Goal: Information Seeking & Learning: Learn about a topic

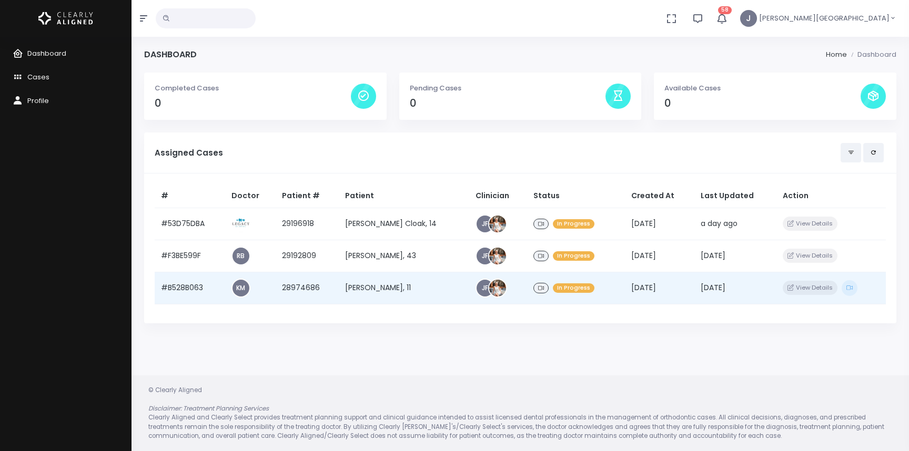
click at [293, 284] on td "28974686" at bounding box center [307, 288] width 63 height 32
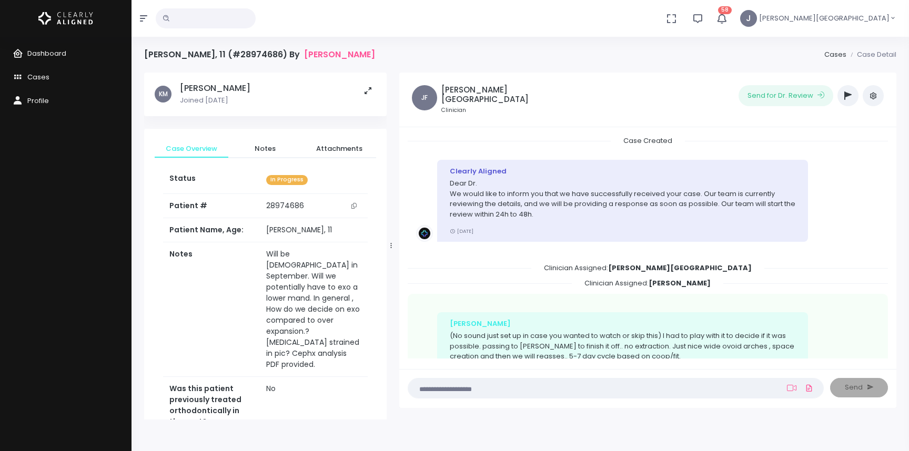
scroll to position [378, 0]
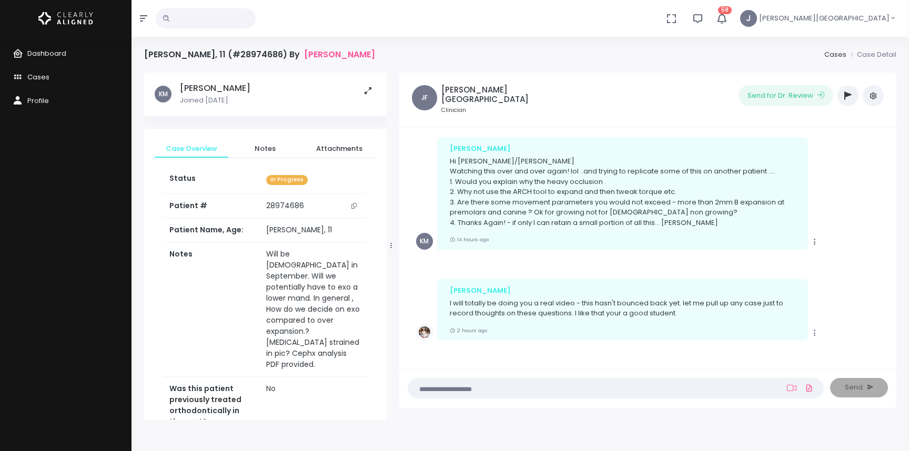
click at [849, 94] on icon "button" at bounding box center [847, 95] width 7 height 8
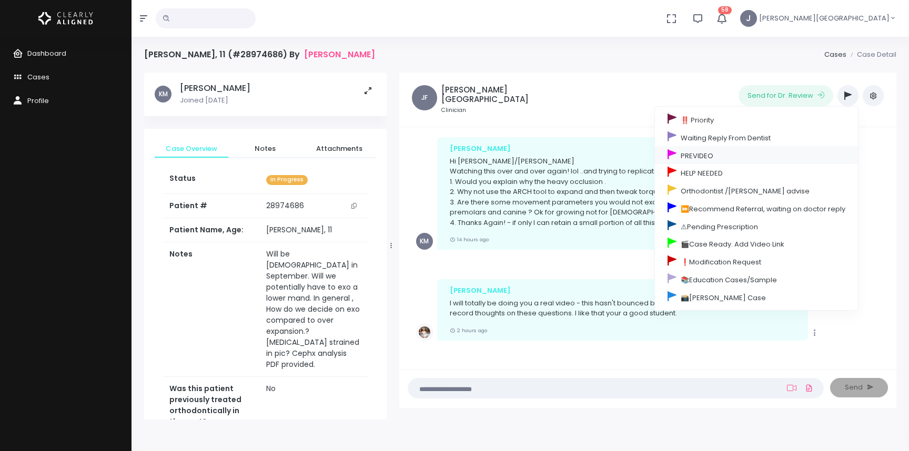
click at [695, 151] on link "PREVIDEO" at bounding box center [756, 155] width 203 height 18
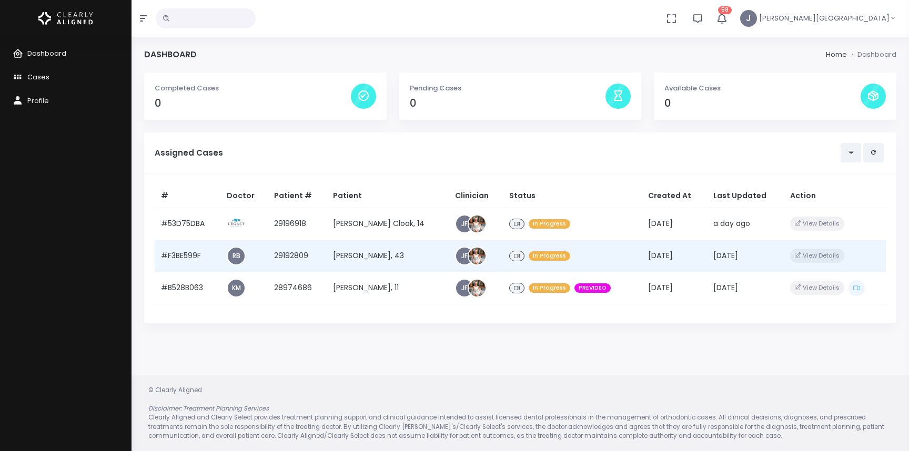
click at [378, 252] on td "[PERSON_NAME], 43" at bounding box center [387, 256] width 121 height 32
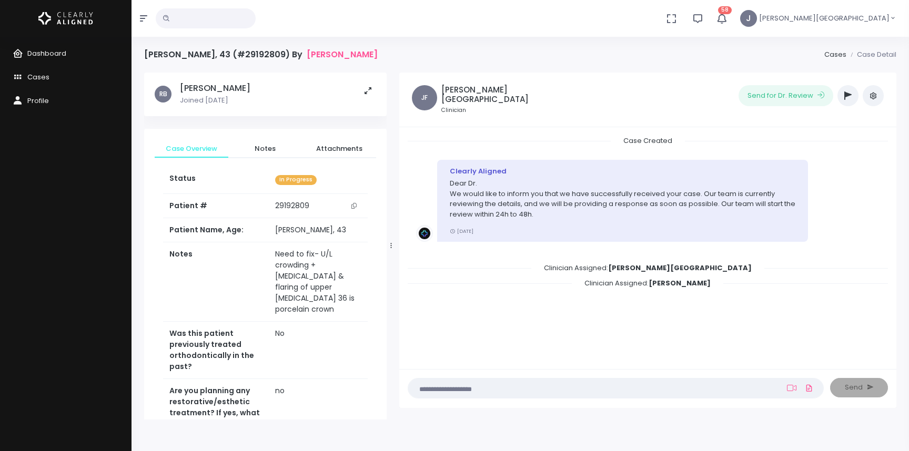
click at [843, 93] on button "button" at bounding box center [847, 95] width 21 height 21
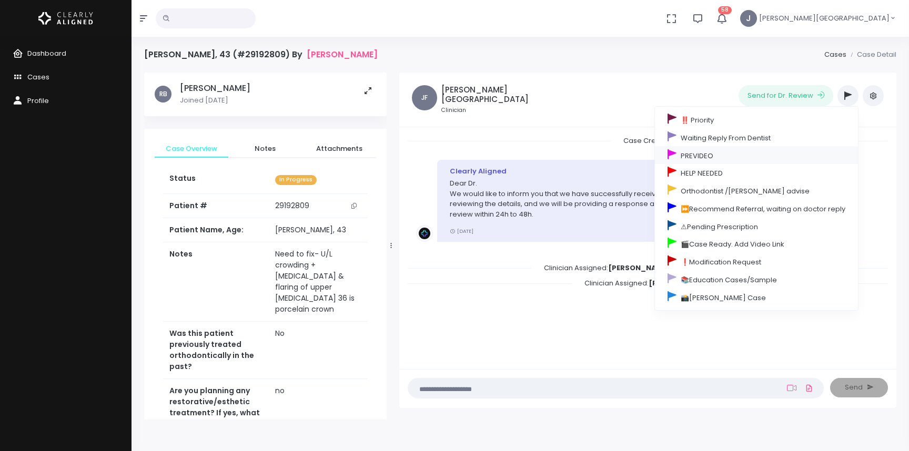
drag, startPoint x: 699, startPoint y: 156, endPoint x: 707, endPoint y: 155, distance: 7.9
click at [699, 156] on link "PREVIDEO" at bounding box center [756, 155] width 203 height 18
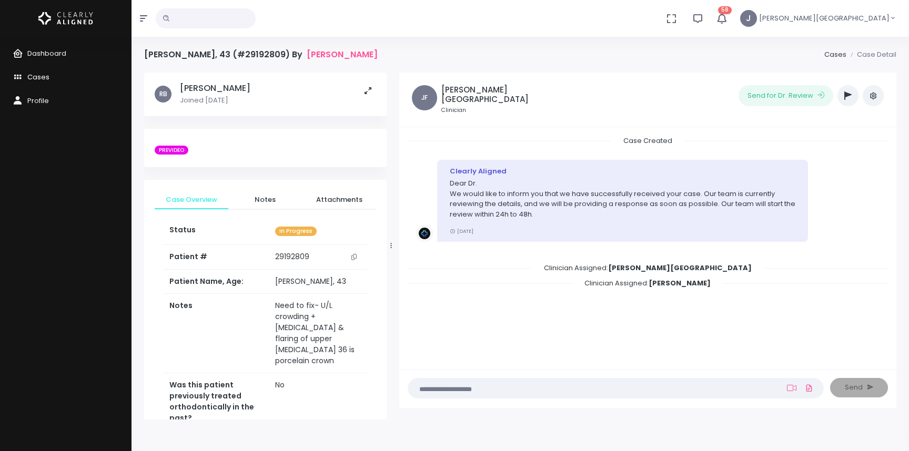
click at [37, 75] on span "Cases" at bounding box center [38, 77] width 22 height 10
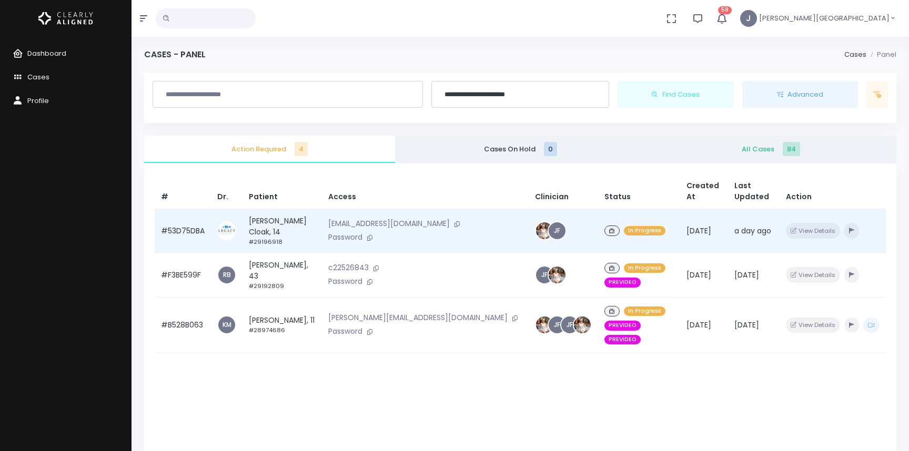
click at [278, 222] on td "[PERSON_NAME] Cloak, 14 #29196918" at bounding box center [281, 231] width 79 height 44
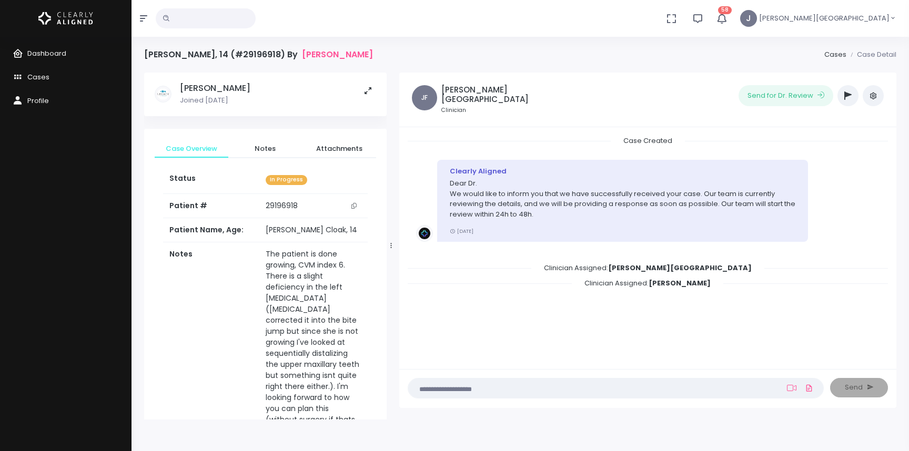
click at [846, 97] on icon "button" at bounding box center [847, 95] width 7 height 8
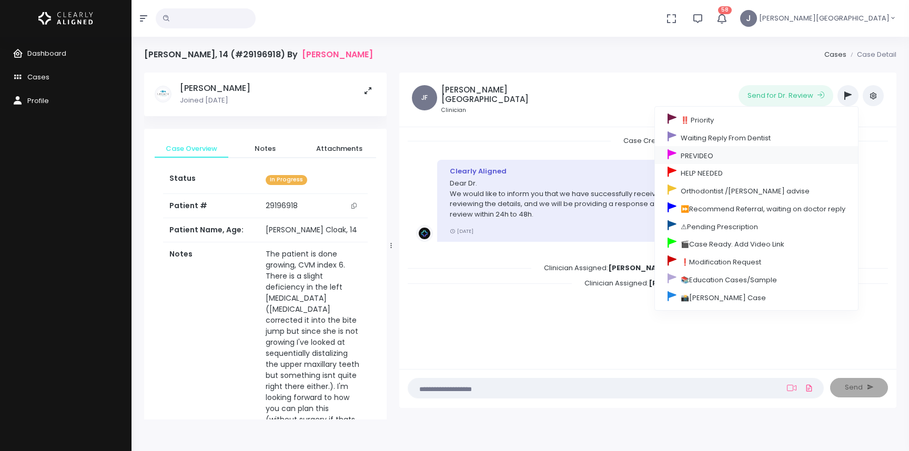
click at [707, 154] on link "PREVIDEO" at bounding box center [756, 155] width 203 height 18
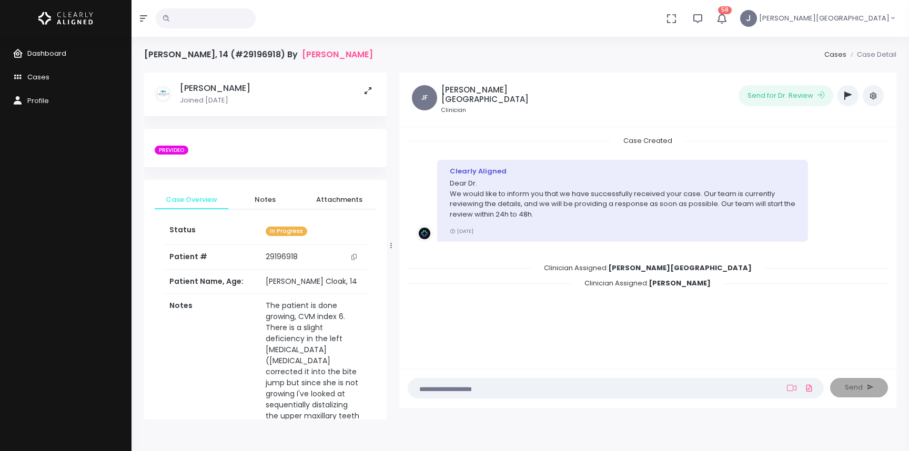
click at [43, 51] on span "Dashboard" at bounding box center [46, 53] width 39 height 10
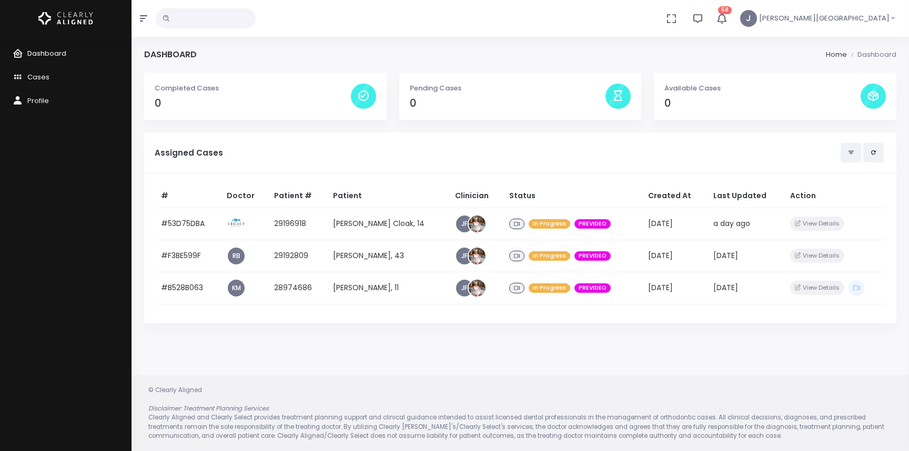
click at [48, 54] on span "Dashboard" at bounding box center [46, 53] width 39 height 10
